Goal: Information Seeking & Learning: Learn about a topic

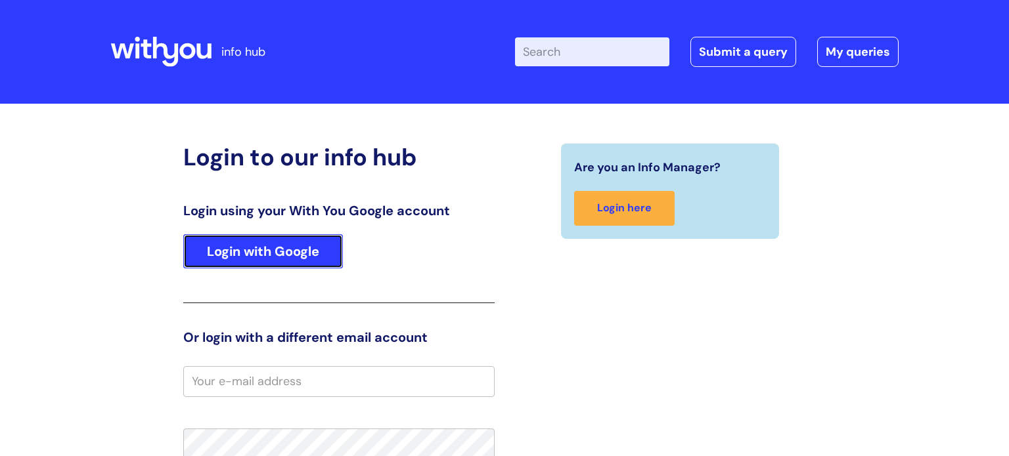
click at [255, 257] on link "Login with Google" at bounding box center [263, 251] width 160 height 34
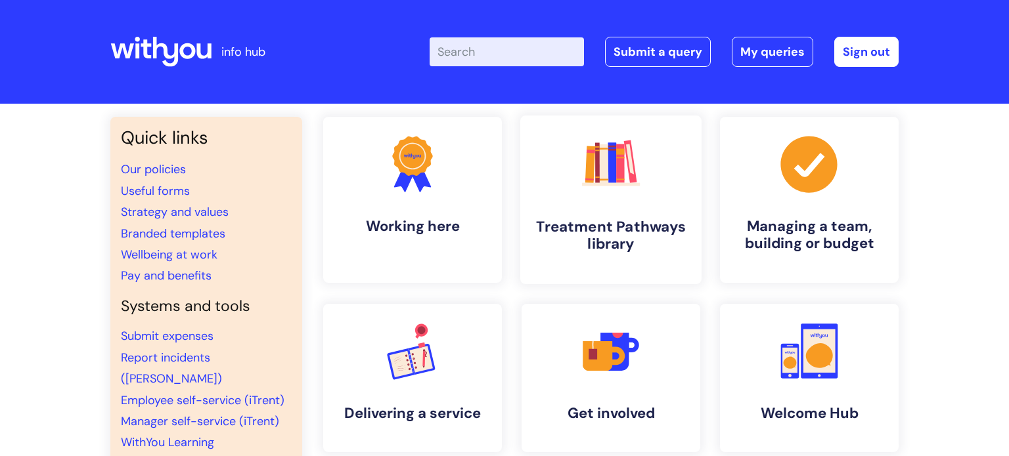
click at [643, 204] on link ".cls-1{fill:#f89b22;}.cls-1,.cls-2,.cls-3,.cls-4,.cls-5,.cls-6,.cls-7{stroke-wi…" at bounding box center [610, 200] width 181 height 169
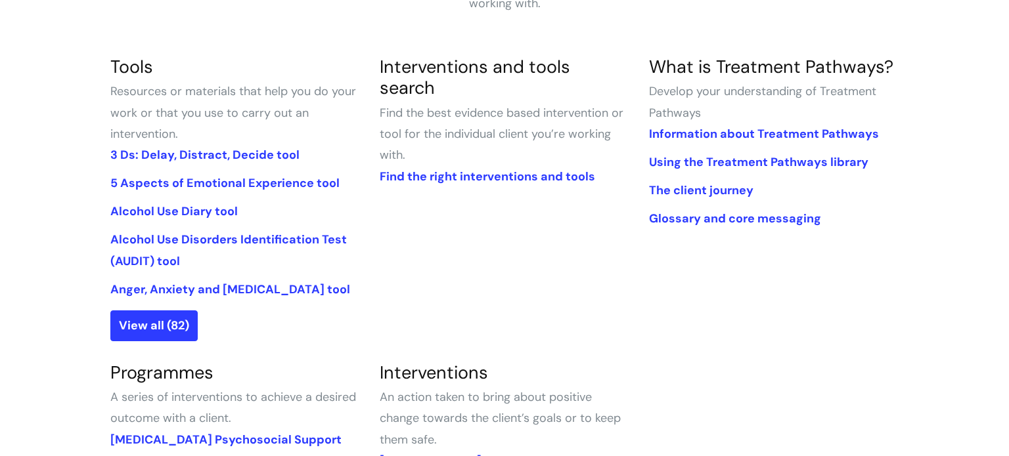
scroll to position [297, 0]
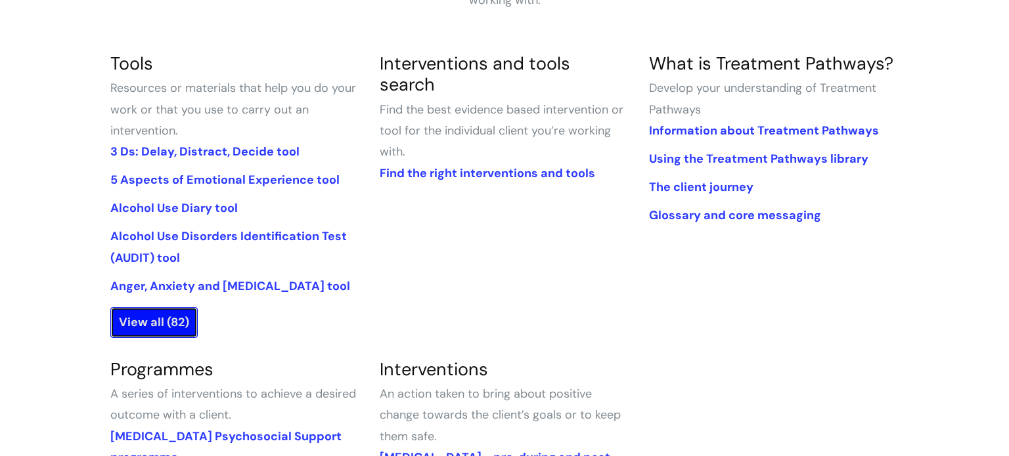
click at [182, 325] on link "View all (82)" at bounding box center [153, 322] width 87 height 30
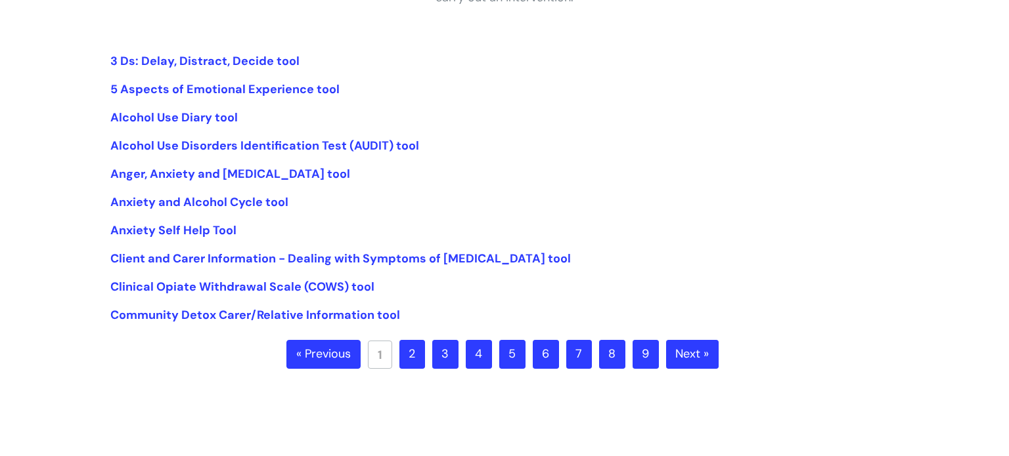
scroll to position [301, 0]
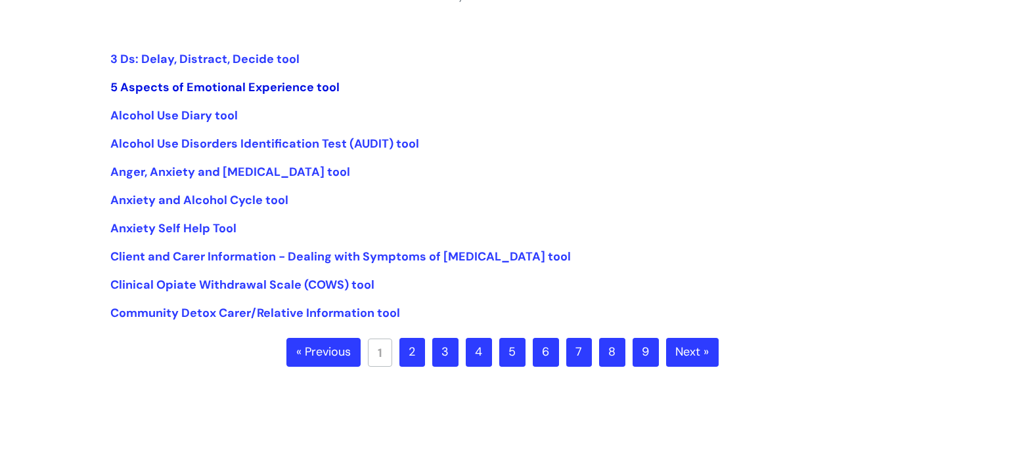
click at [257, 79] on link "5 Aspects of Emotional Experience tool" at bounding box center [224, 87] width 229 height 16
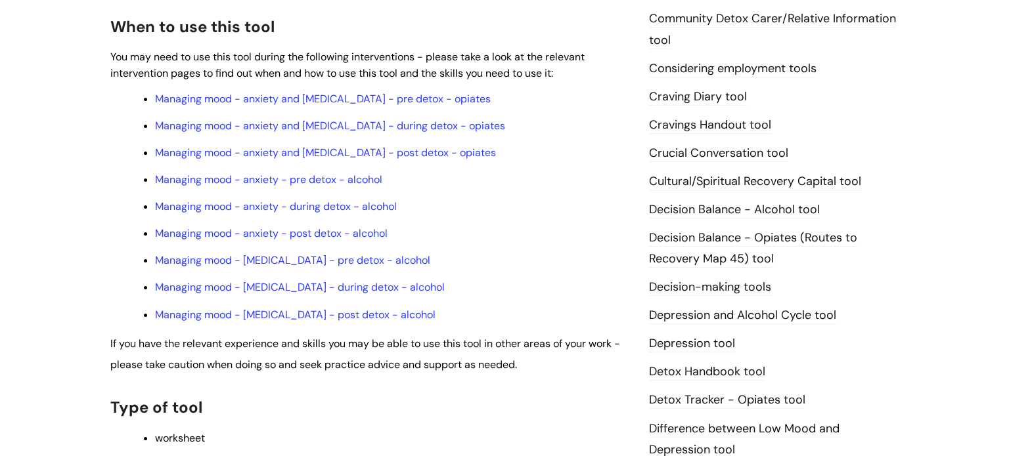
scroll to position [455, 0]
click at [308, 265] on link "Managing mood - depression - pre detox - alcohol" at bounding box center [292, 259] width 275 height 14
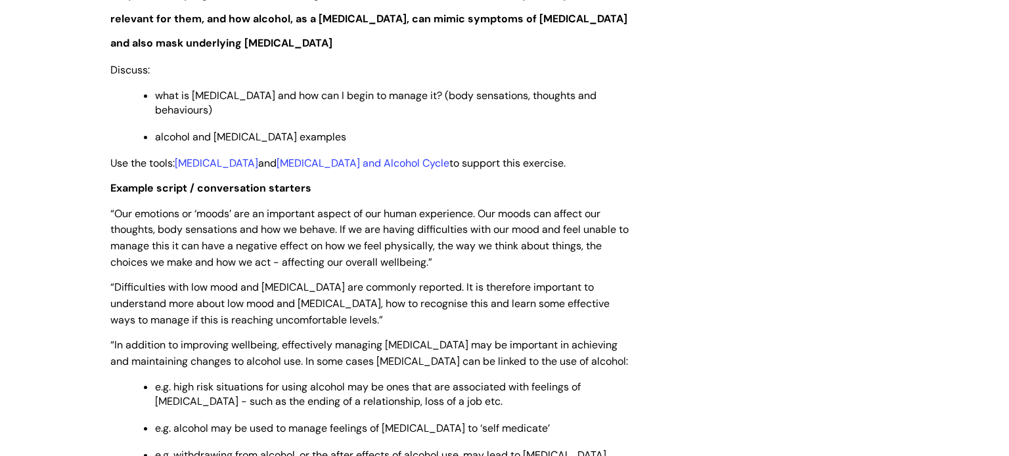
scroll to position [1843, 0]
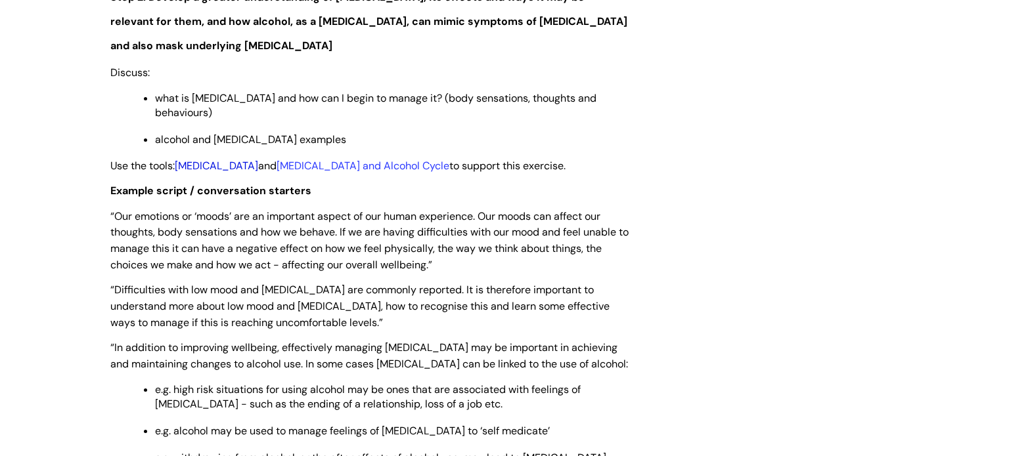
click at [213, 159] on link "[MEDICAL_DATA]" at bounding box center [216, 166] width 83 height 14
click at [374, 162] on link "Depression and Alcohol Cycle" at bounding box center [362, 166] width 173 height 14
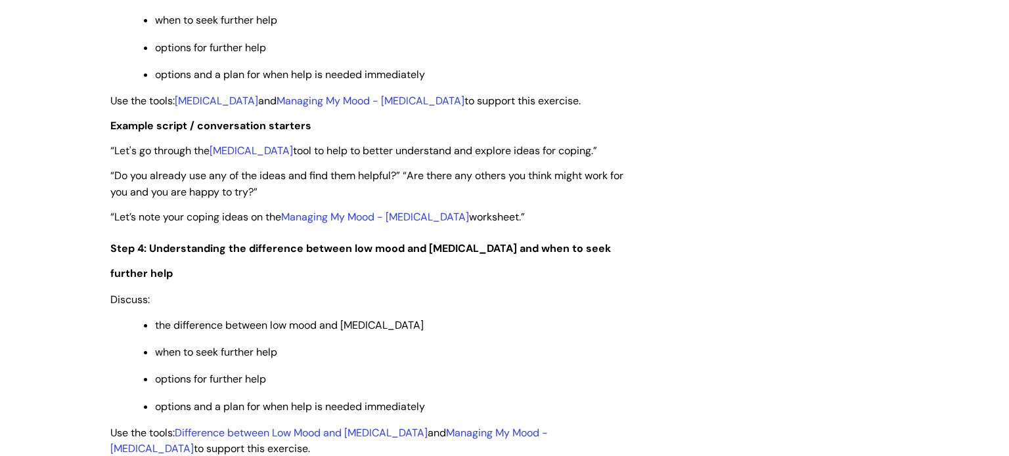
scroll to position [2492, 0]
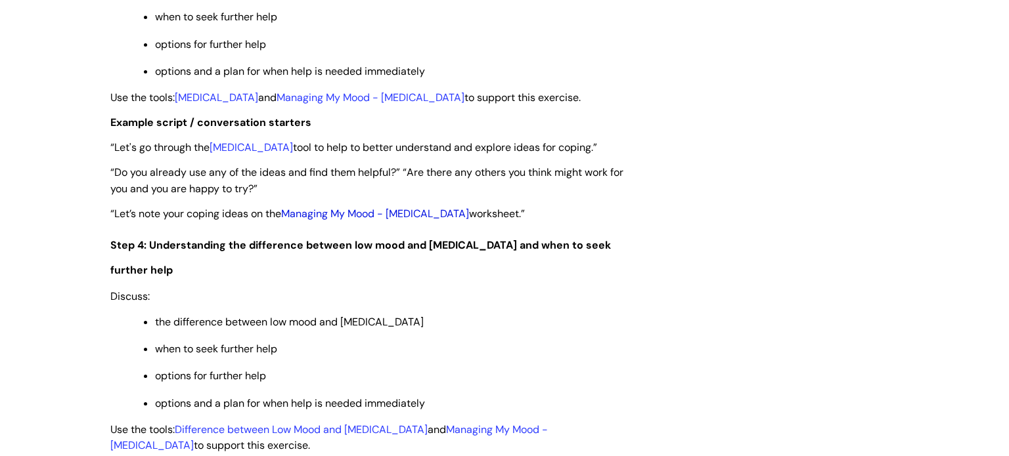
click at [359, 215] on link "Managing My Mood - Depression" at bounding box center [375, 214] width 188 height 14
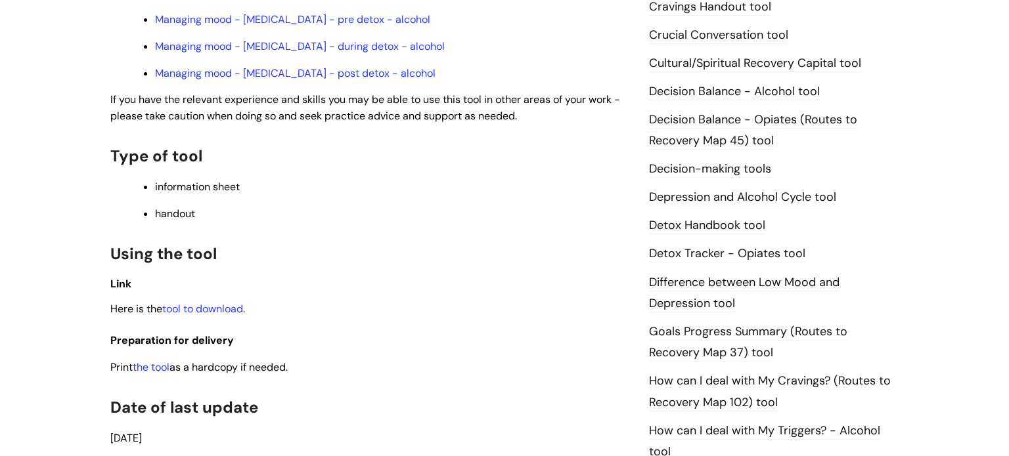
scroll to position [602, 0]
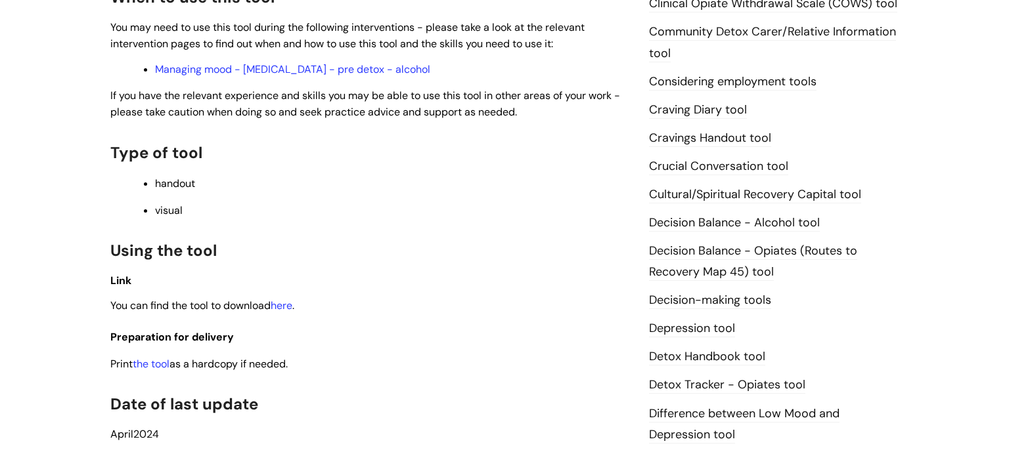
scroll to position [470, 0]
click at [292, 307] on link "here" at bounding box center [282, 304] width 22 height 14
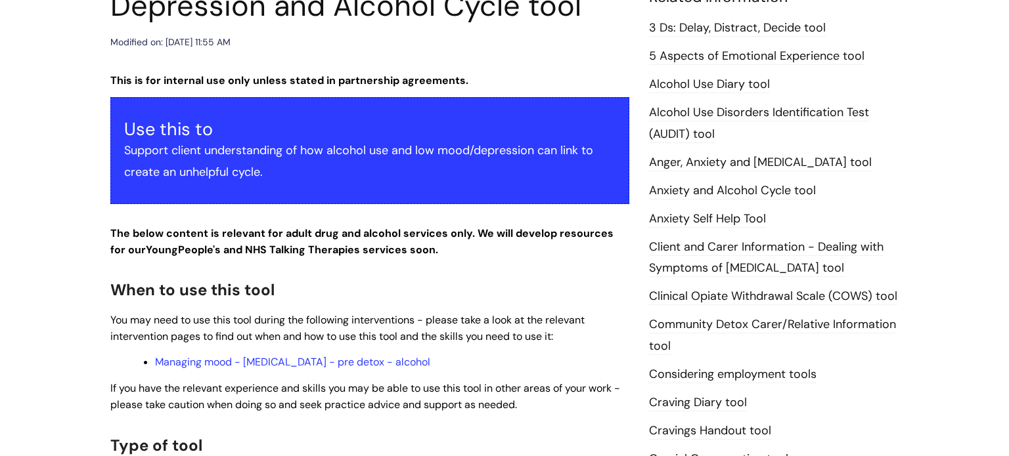
scroll to position [0, 0]
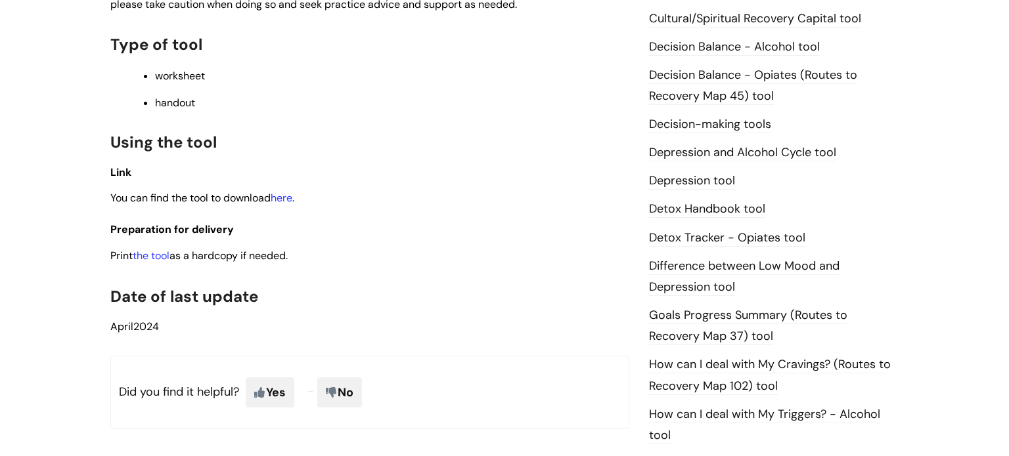
scroll to position [651, 0]
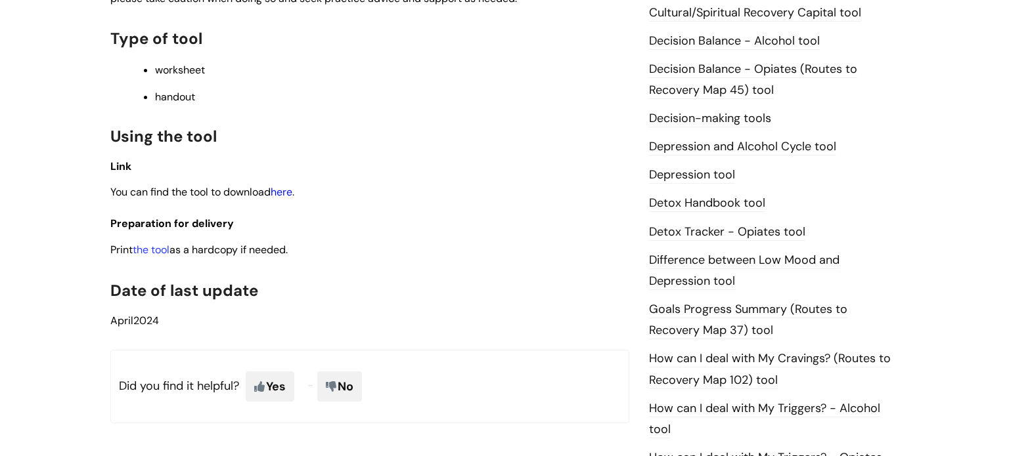
click at [278, 185] on link "here" at bounding box center [282, 192] width 22 height 14
